Goal: Obtain resource: Download file/media

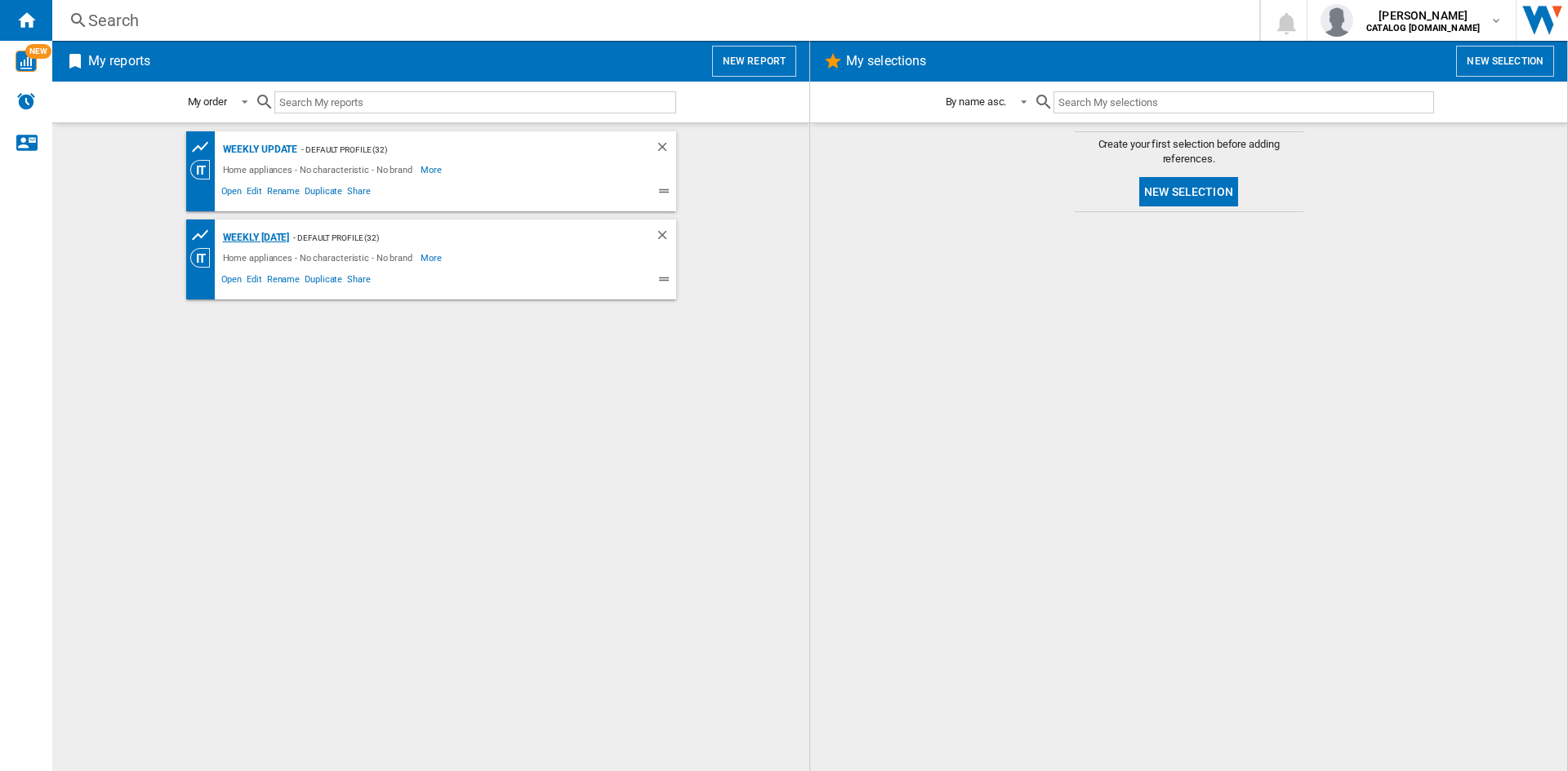
click at [290, 229] on div "Weekly [DATE]" at bounding box center [255, 237] width 71 height 20
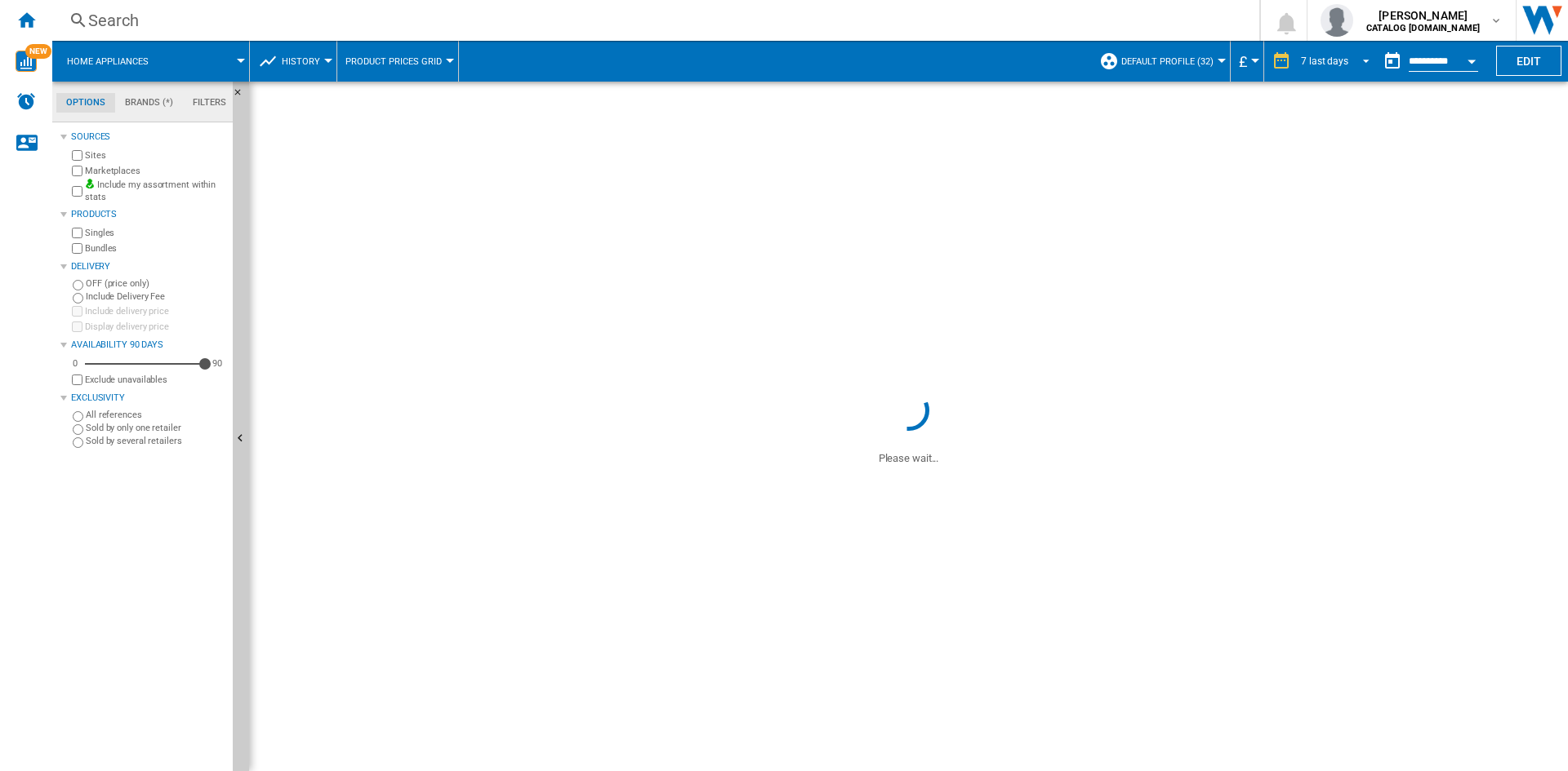
click at [1356, 52] on span "REPORTS.WIZARD.STEPS.REPORT.STEPS.REPORT_OPTIONS.PERIOD: 7 last days" at bounding box center [1361, 59] width 19 height 14
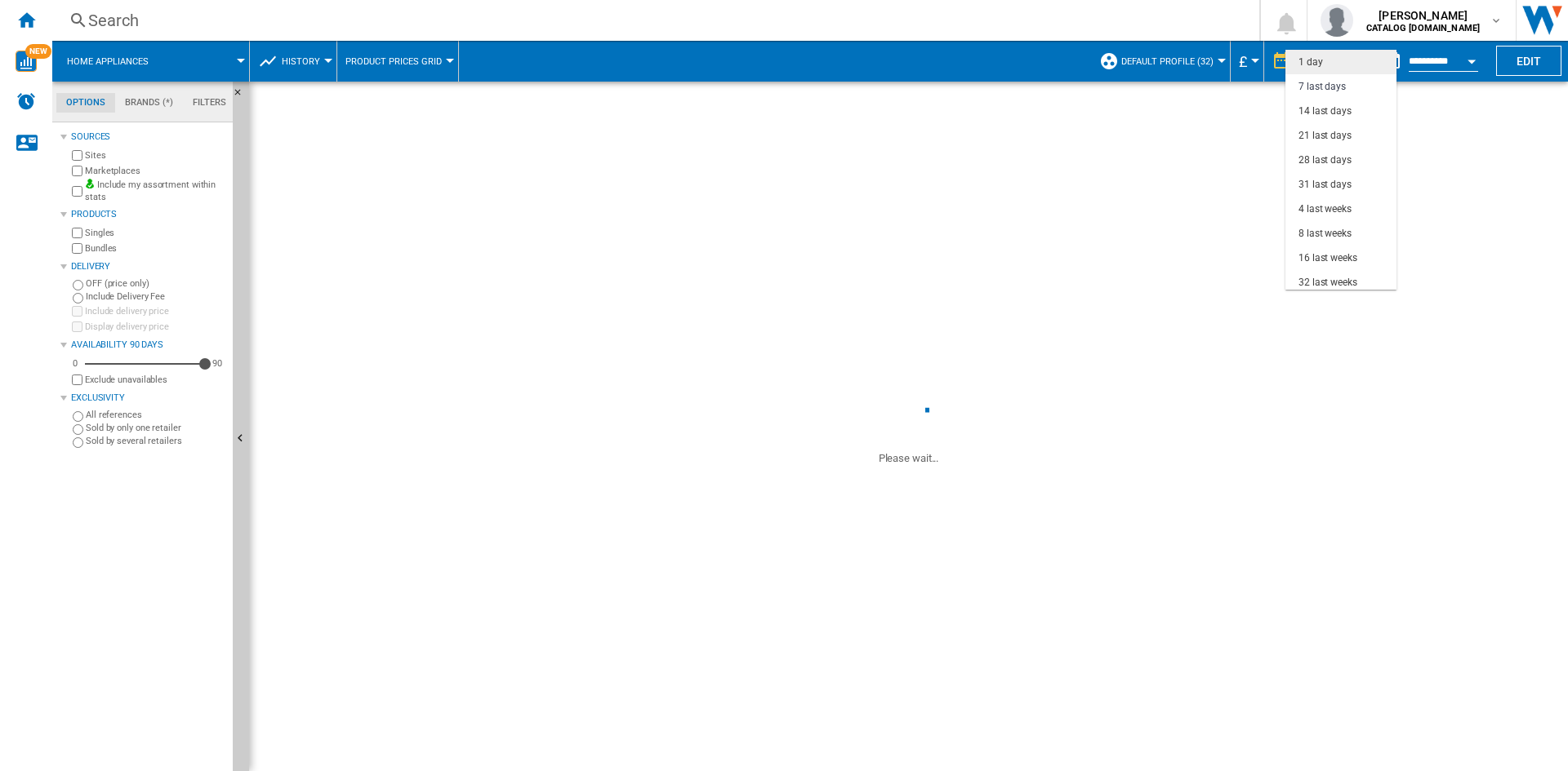
click at [1330, 61] on md-option "1 day" at bounding box center [1340, 62] width 111 height 24
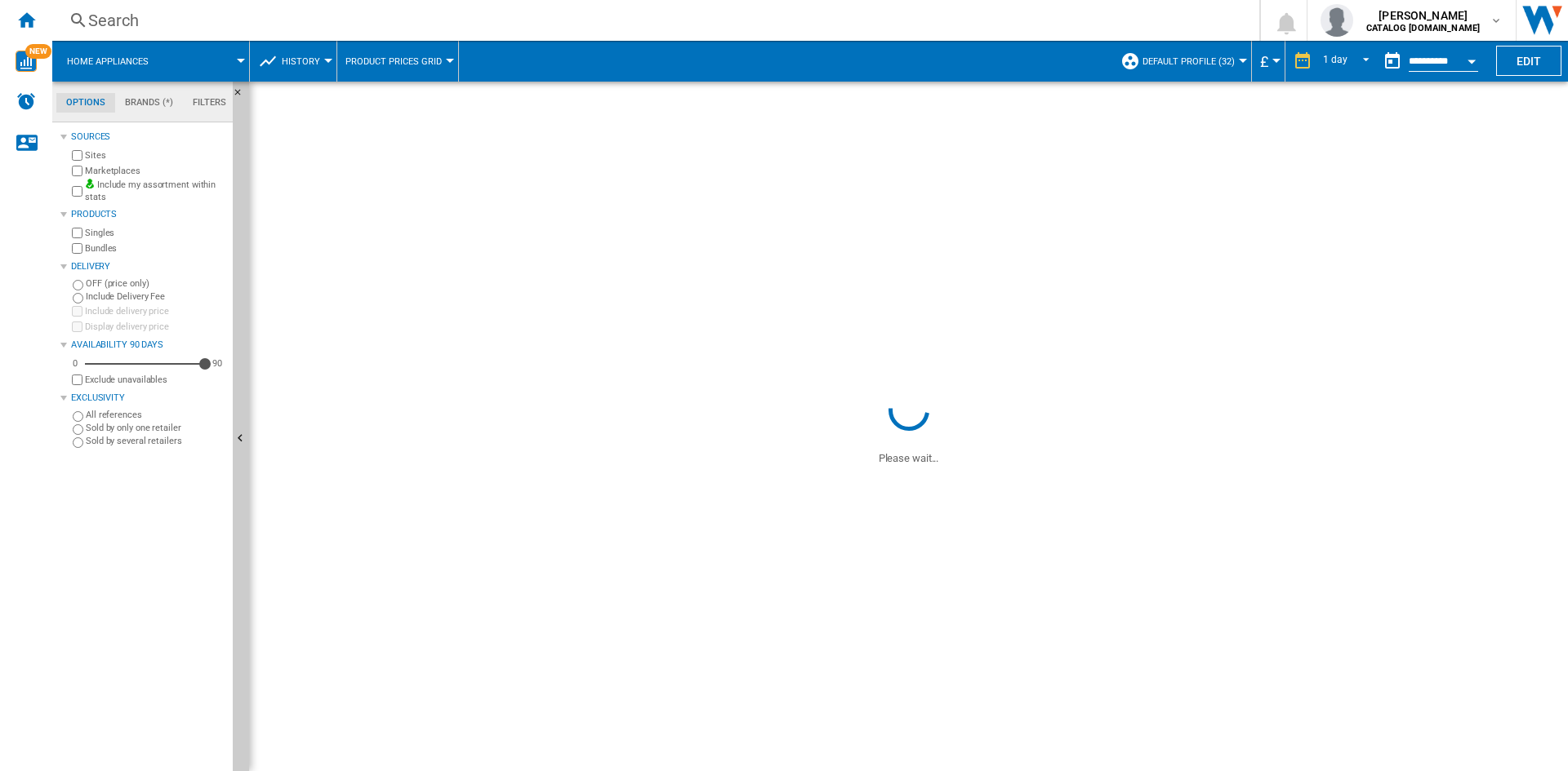
click at [1478, 55] on button "Open calendar" at bounding box center [1471, 59] width 29 height 29
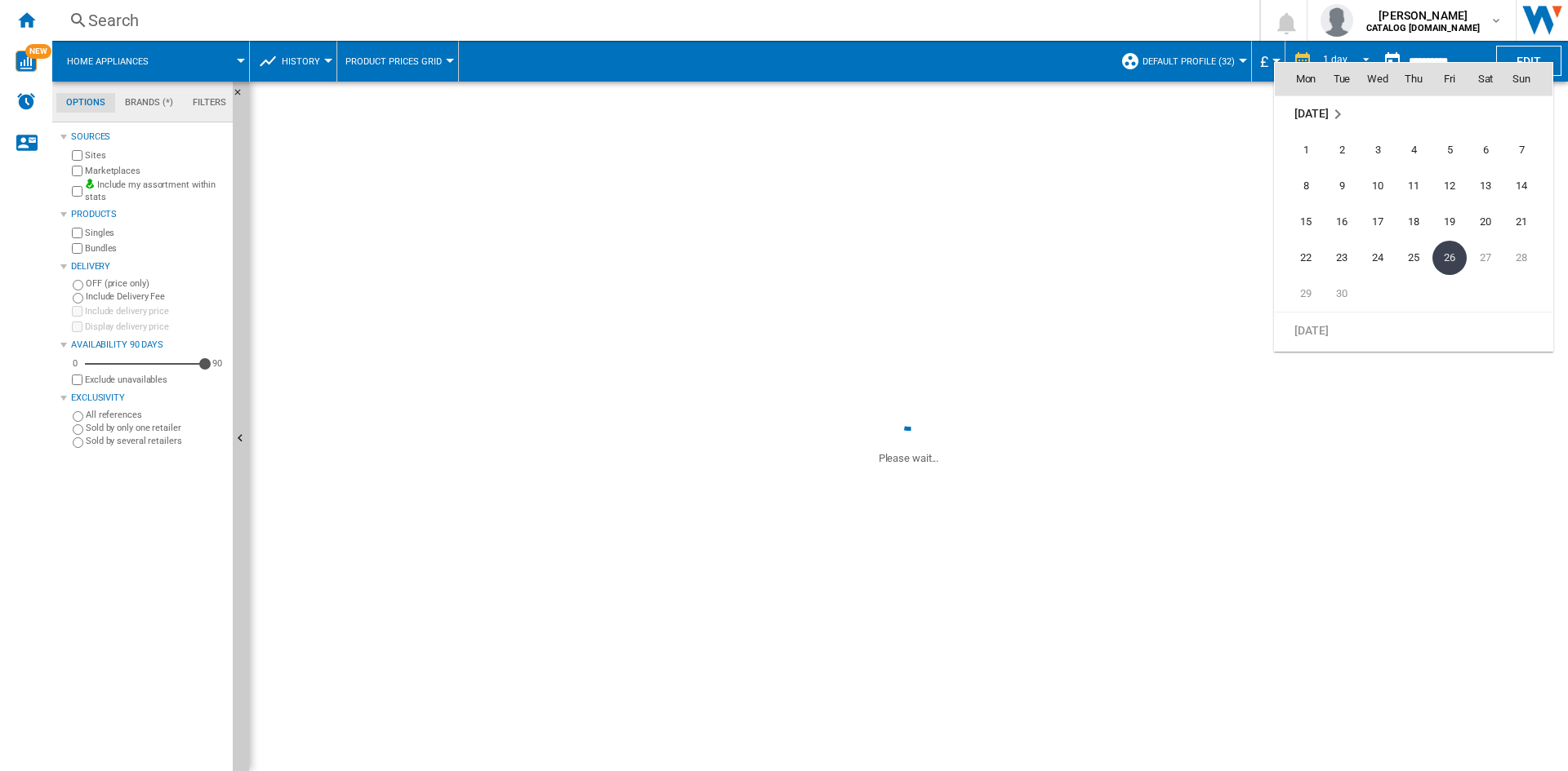
click at [1458, 260] on span "26" at bounding box center [1449, 258] width 35 height 35
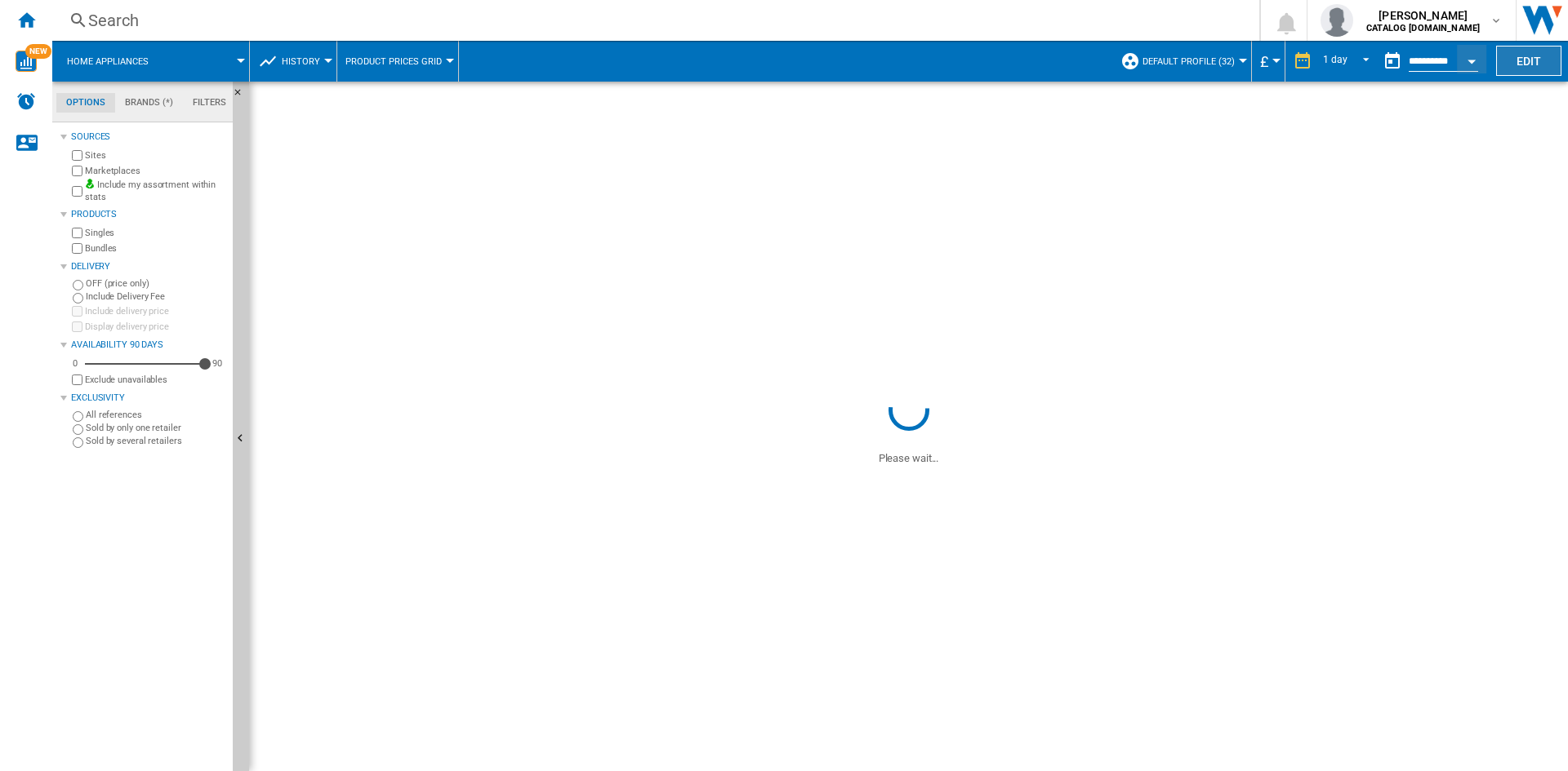
click at [1509, 60] on button "Edit" at bounding box center [1528, 60] width 66 height 30
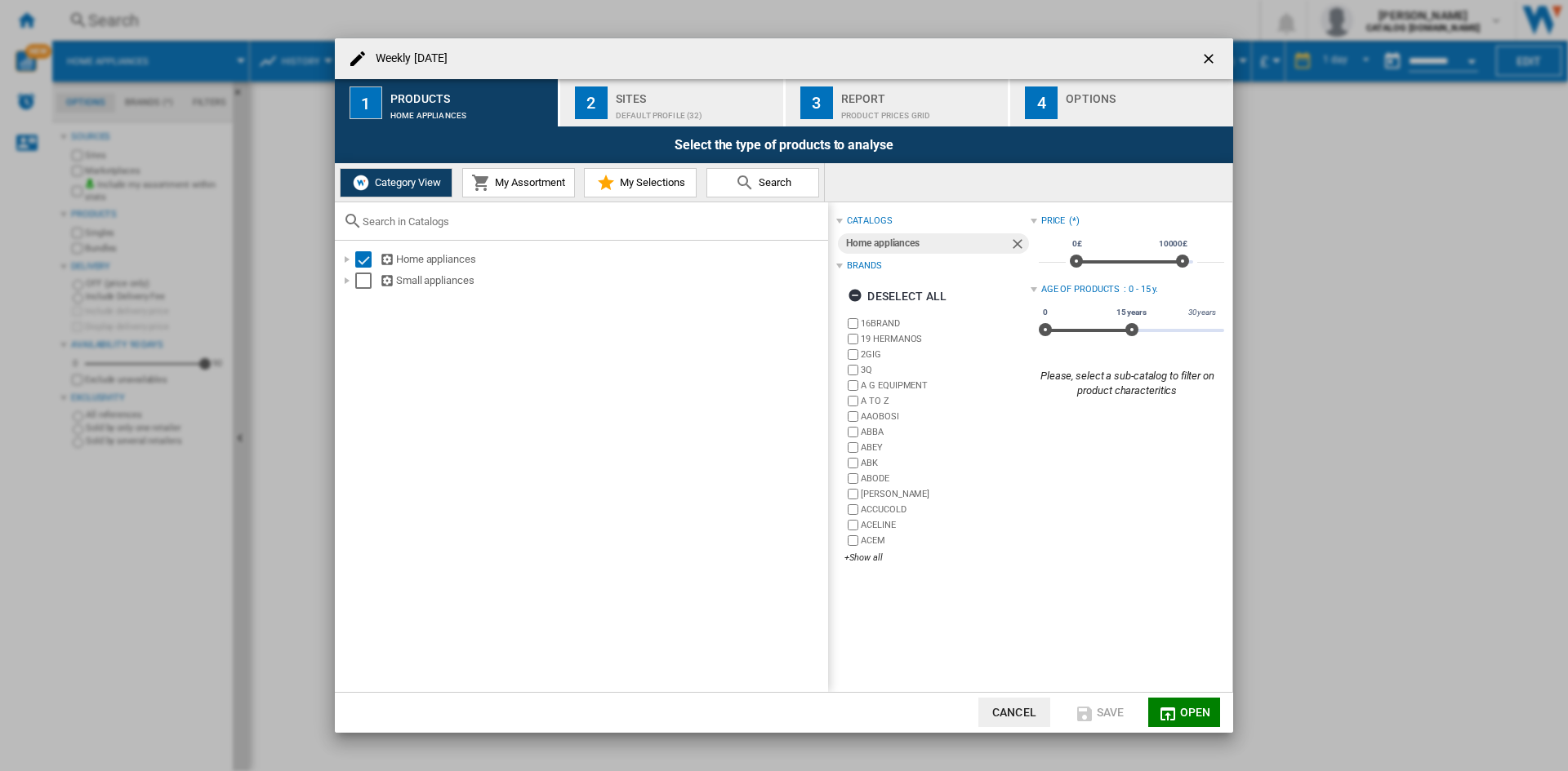
click at [1209, 60] on ng-md-icon "getI18NText('BUTTONS.CLOSE_DIALOG')" at bounding box center [1210, 60] width 19 height 19
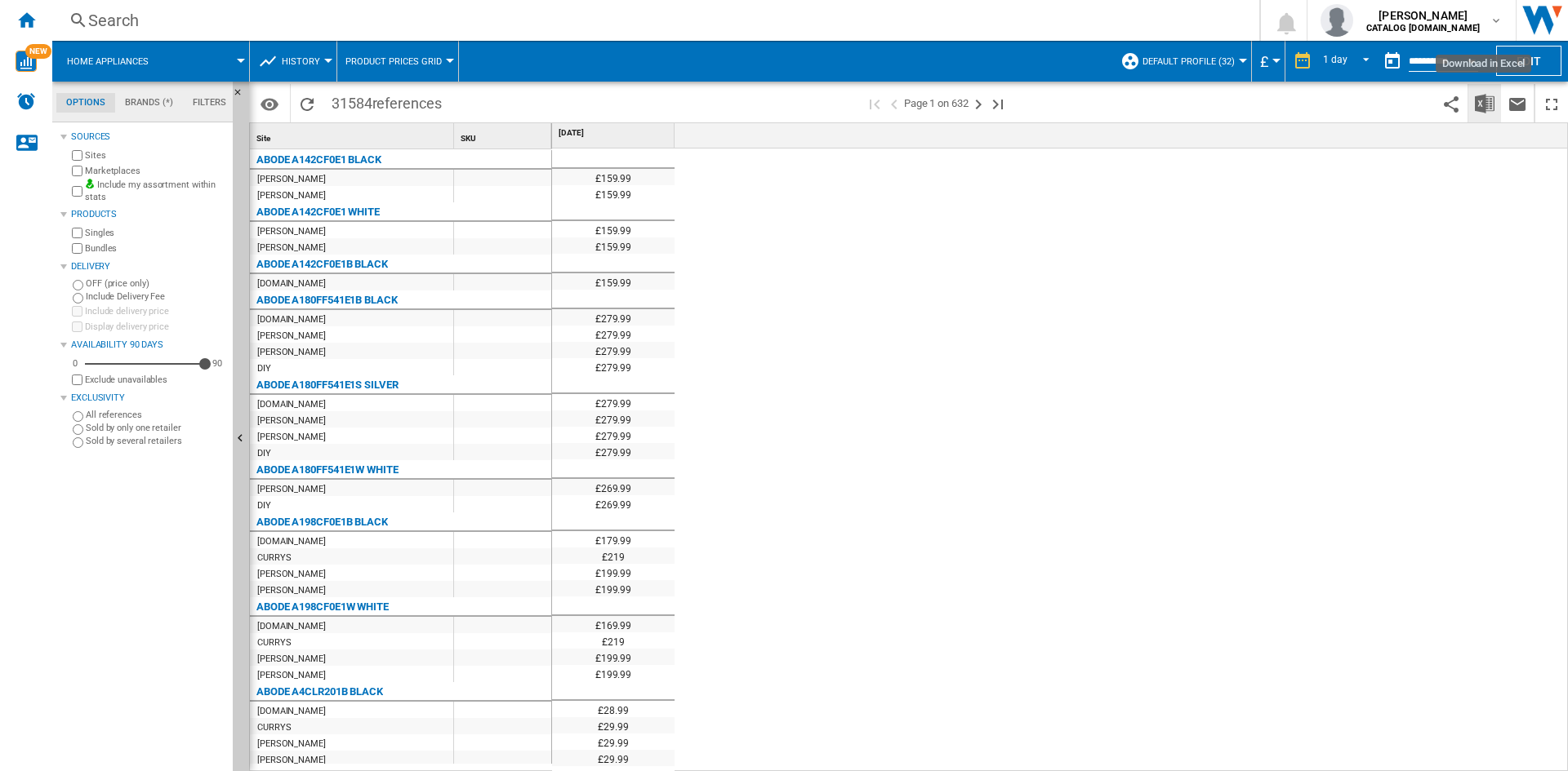
click at [1483, 101] on img "Download in Excel" at bounding box center [1484, 103] width 19 height 19
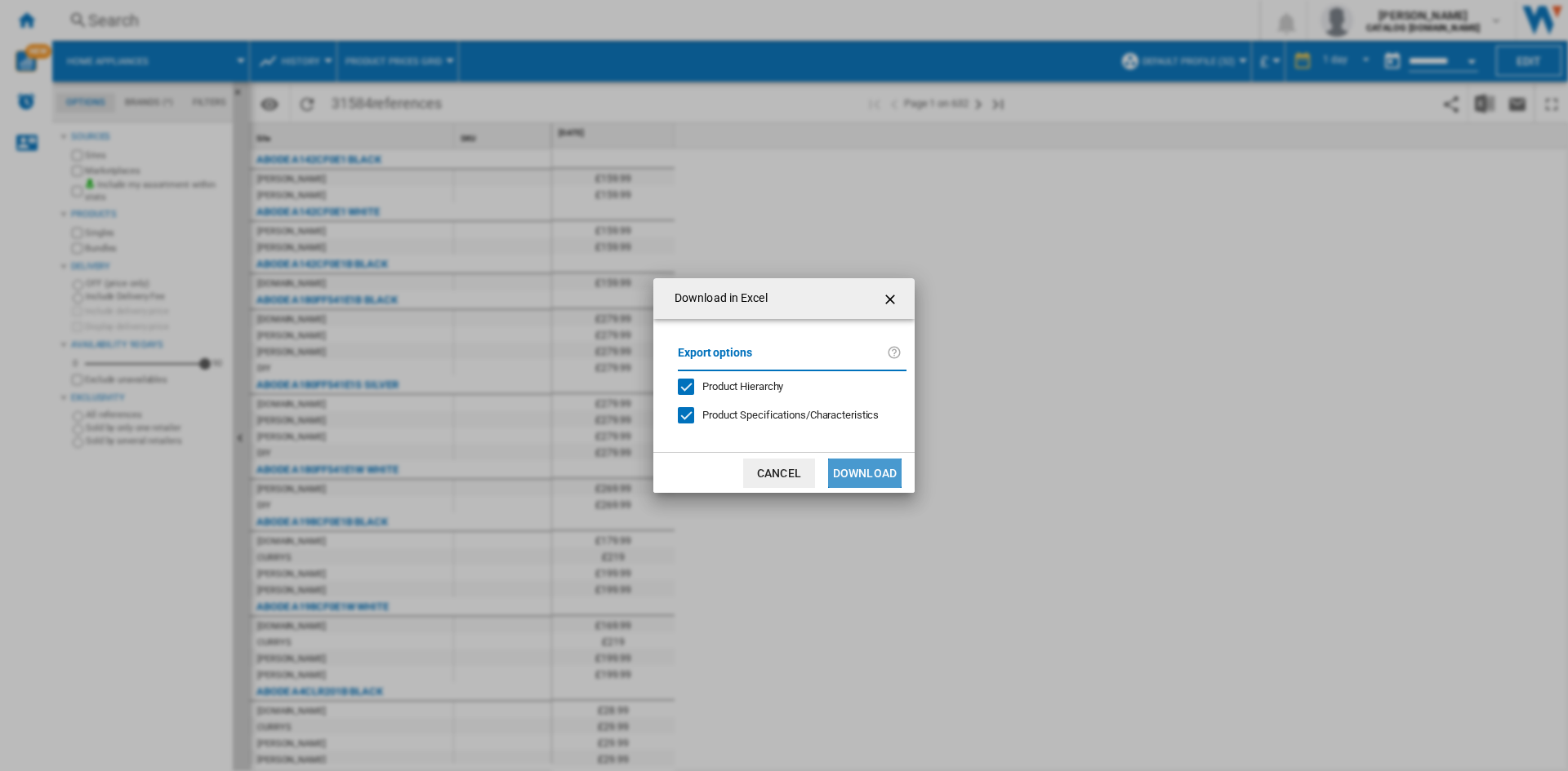
click at [861, 460] on button "Download" at bounding box center [865, 473] width 73 height 29
